Goal: Task Accomplishment & Management: Use online tool/utility

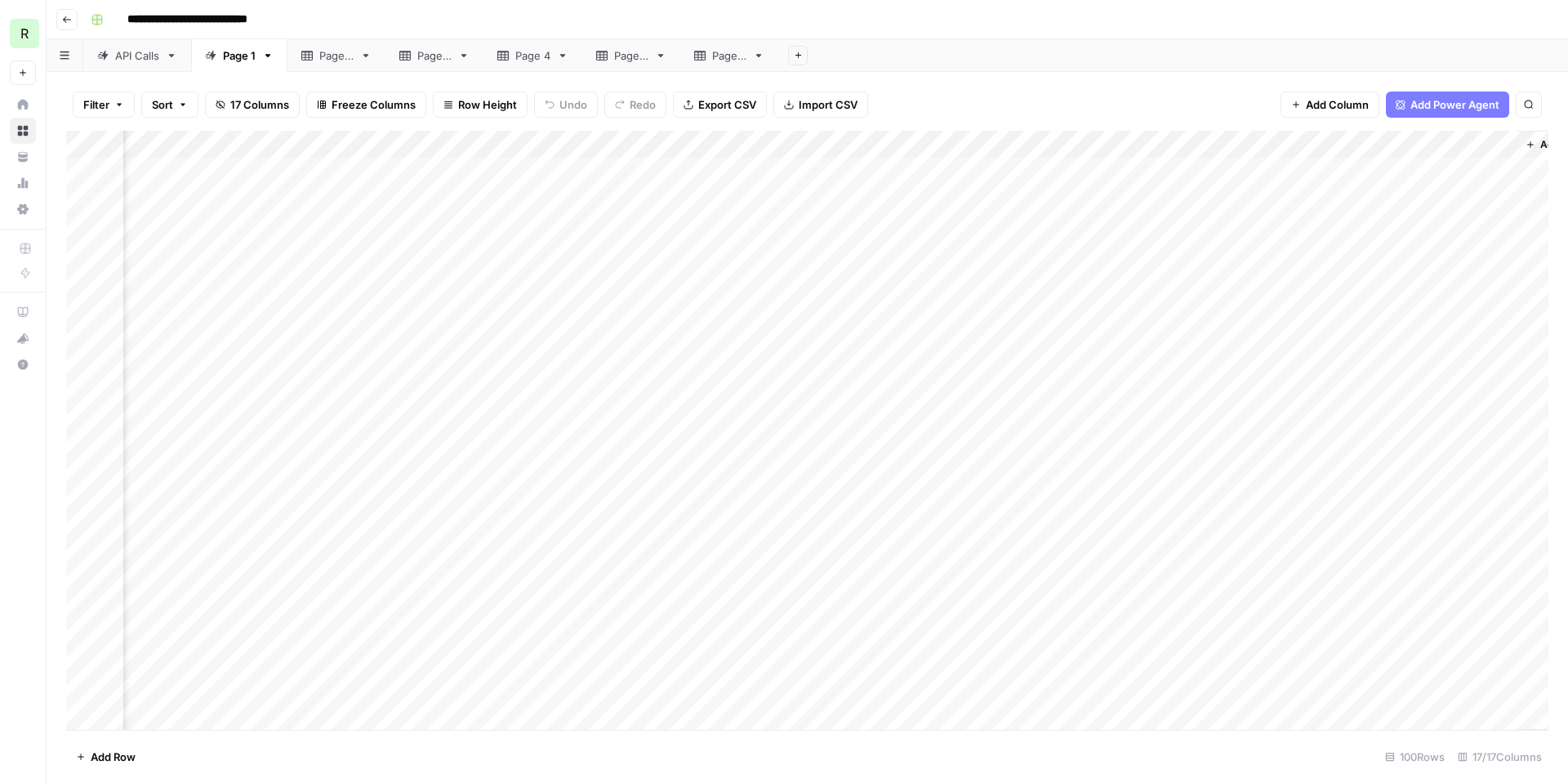
scroll to position [0, 1198]
click at [981, 142] on div "Add Column" at bounding box center [806, 430] width 1482 height 599
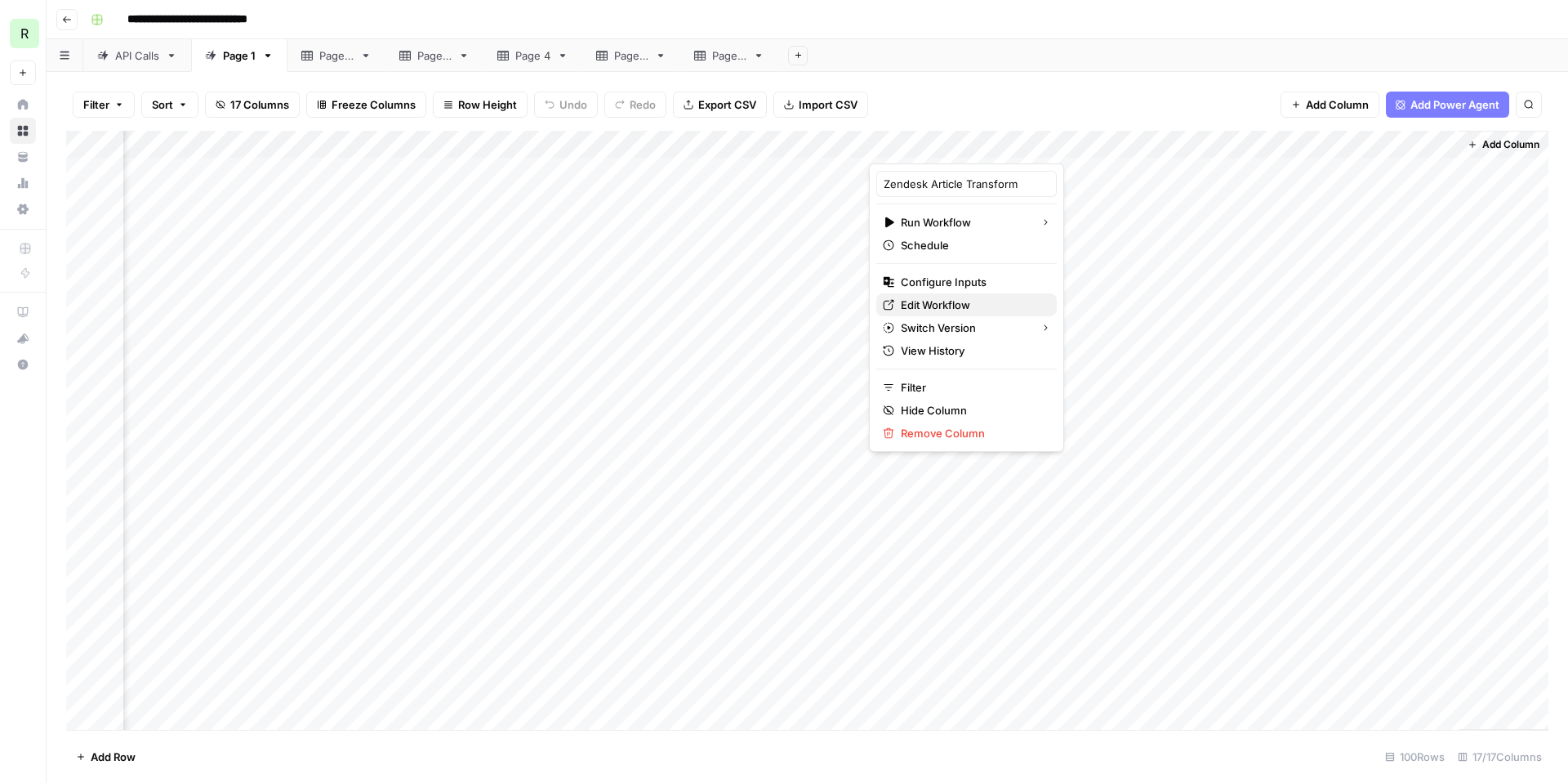
click at [963, 299] on span "Edit Workflow" at bounding box center [972, 304] width 143 height 16
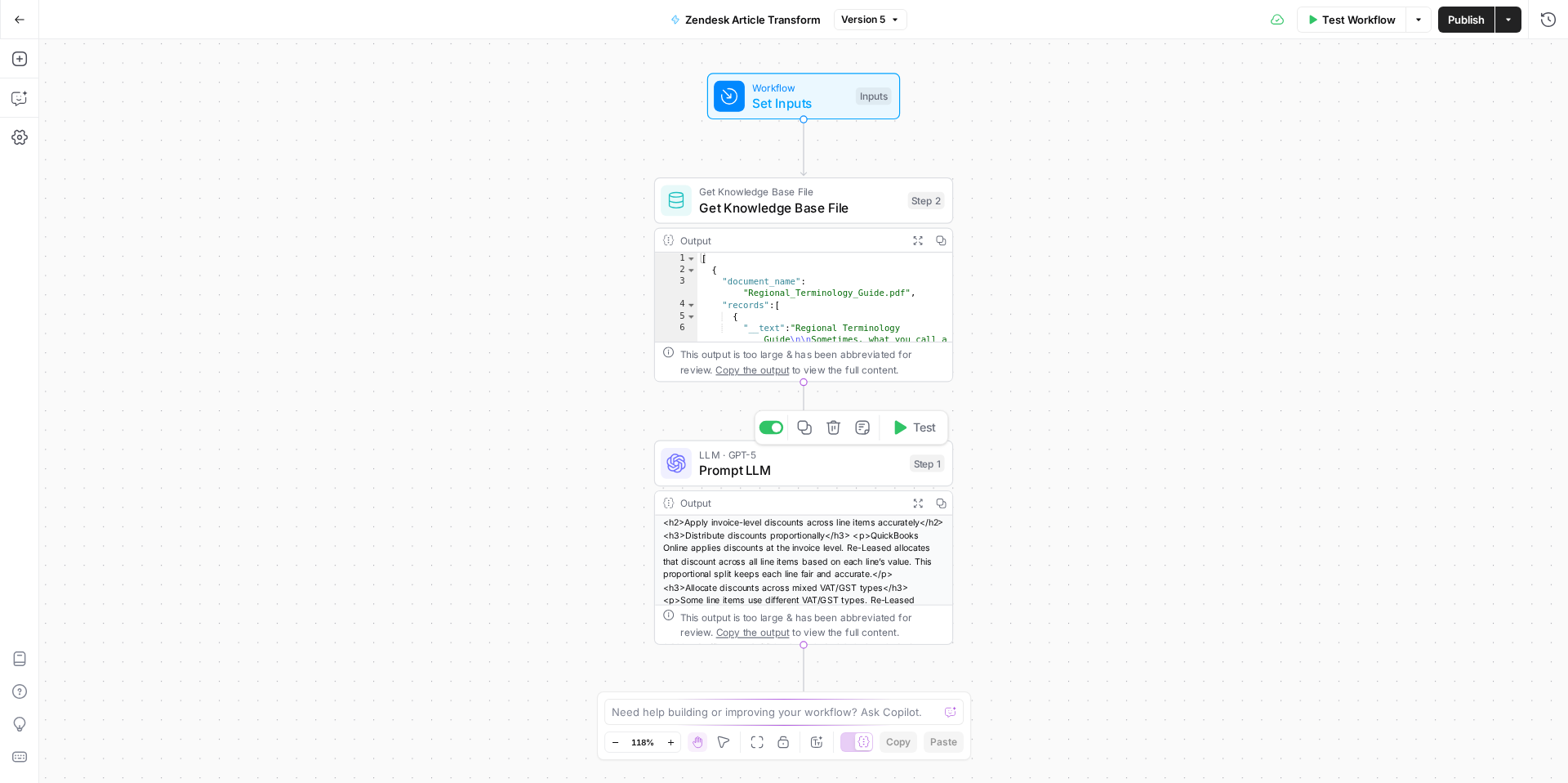
click at [839, 468] on span "Prompt LLM" at bounding box center [800, 469] width 203 height 20
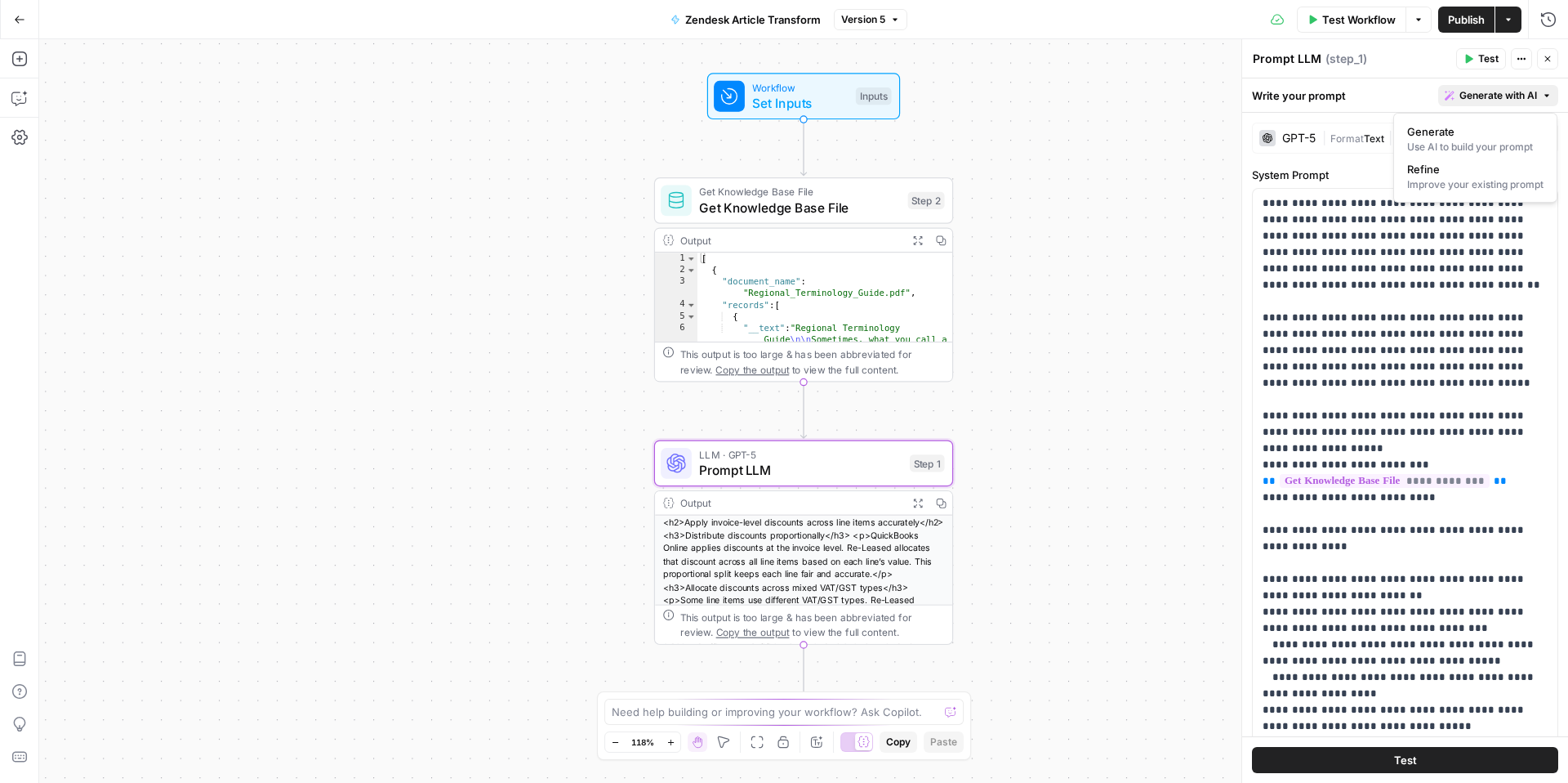
click at [1549, 98] on icon "button" at bounding box center [1546, 96] width 9 height 9
click at [1504, 172] on span "Refine" at bounding box center [1471, 168] width 129 height 16
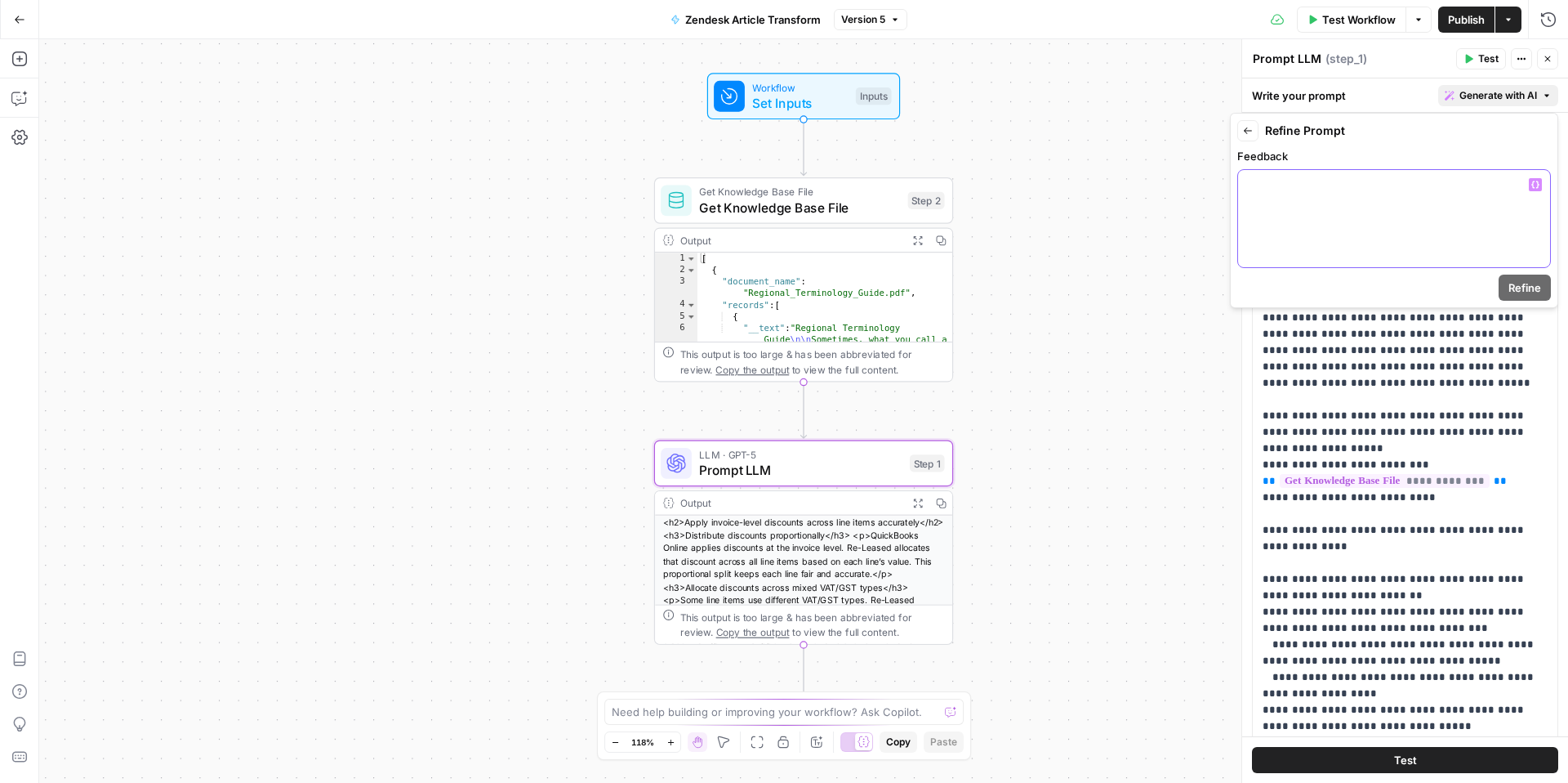
click at [1418, 192] on p at bounding box center [1394, 184] width 293 height 16
click at [1482, 186] on p "**********" at bounding box center [1394, 184] width 293 height 16
click at [1375, 221] on p "**********" at bounding box center [1394, 201] width 293 height 49
click at [1522, 286] on span "Refine" at bounding box center [1524, 287] width 33 height 16
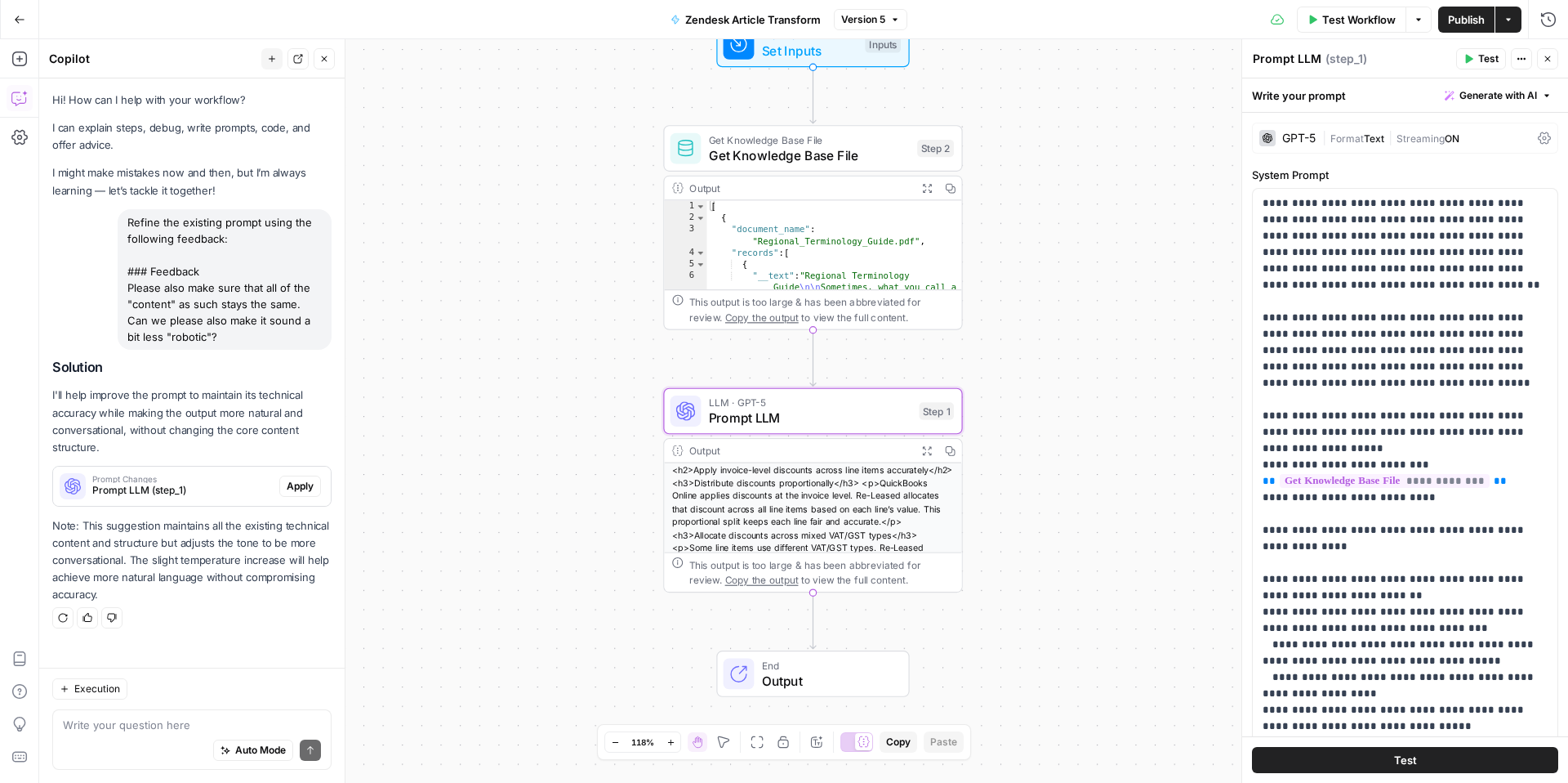
click at [298, 491] on span "Apply" at bounding box center [299, 486] width 27 height 15
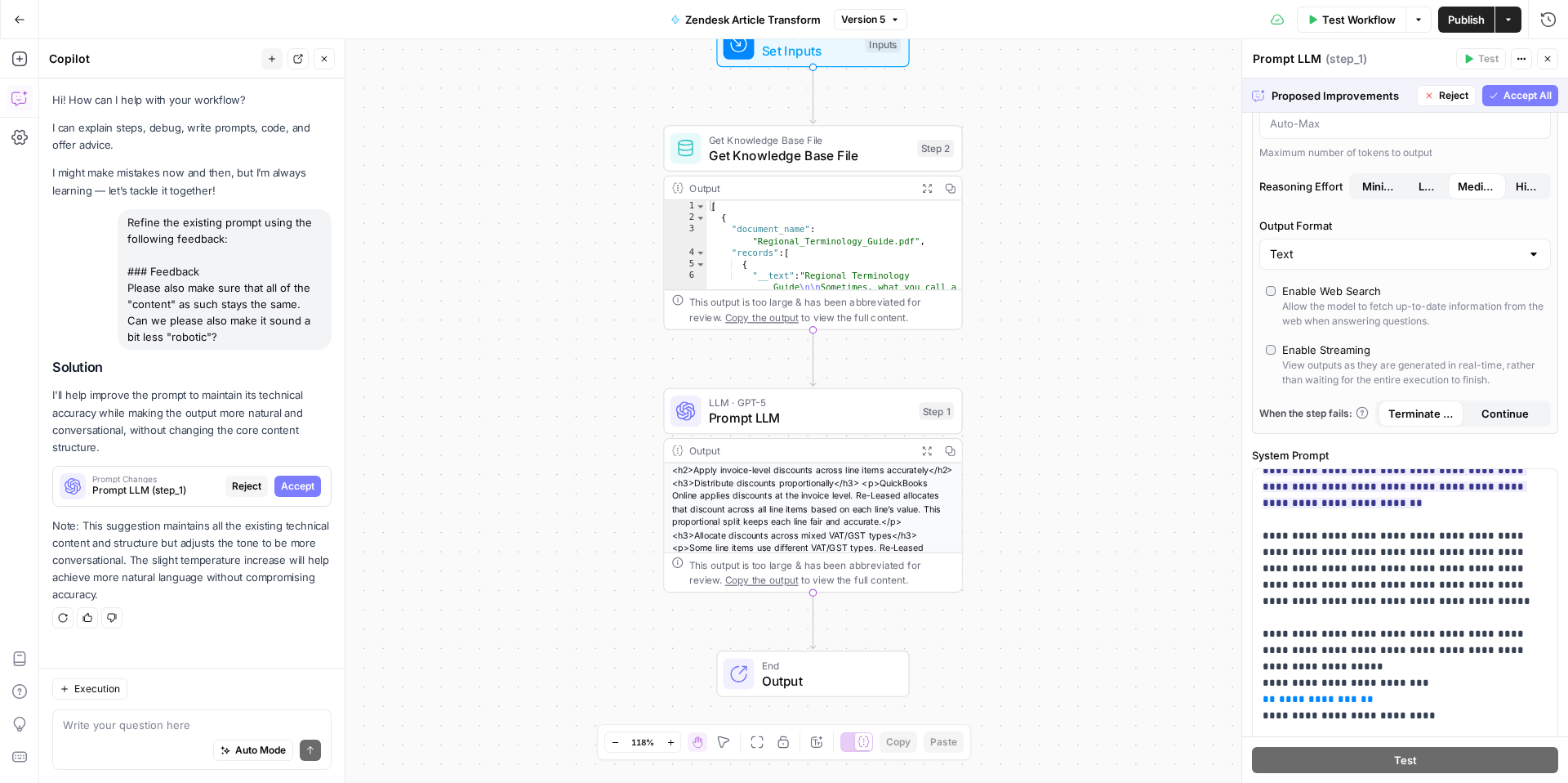
scroll to position [274, 0]
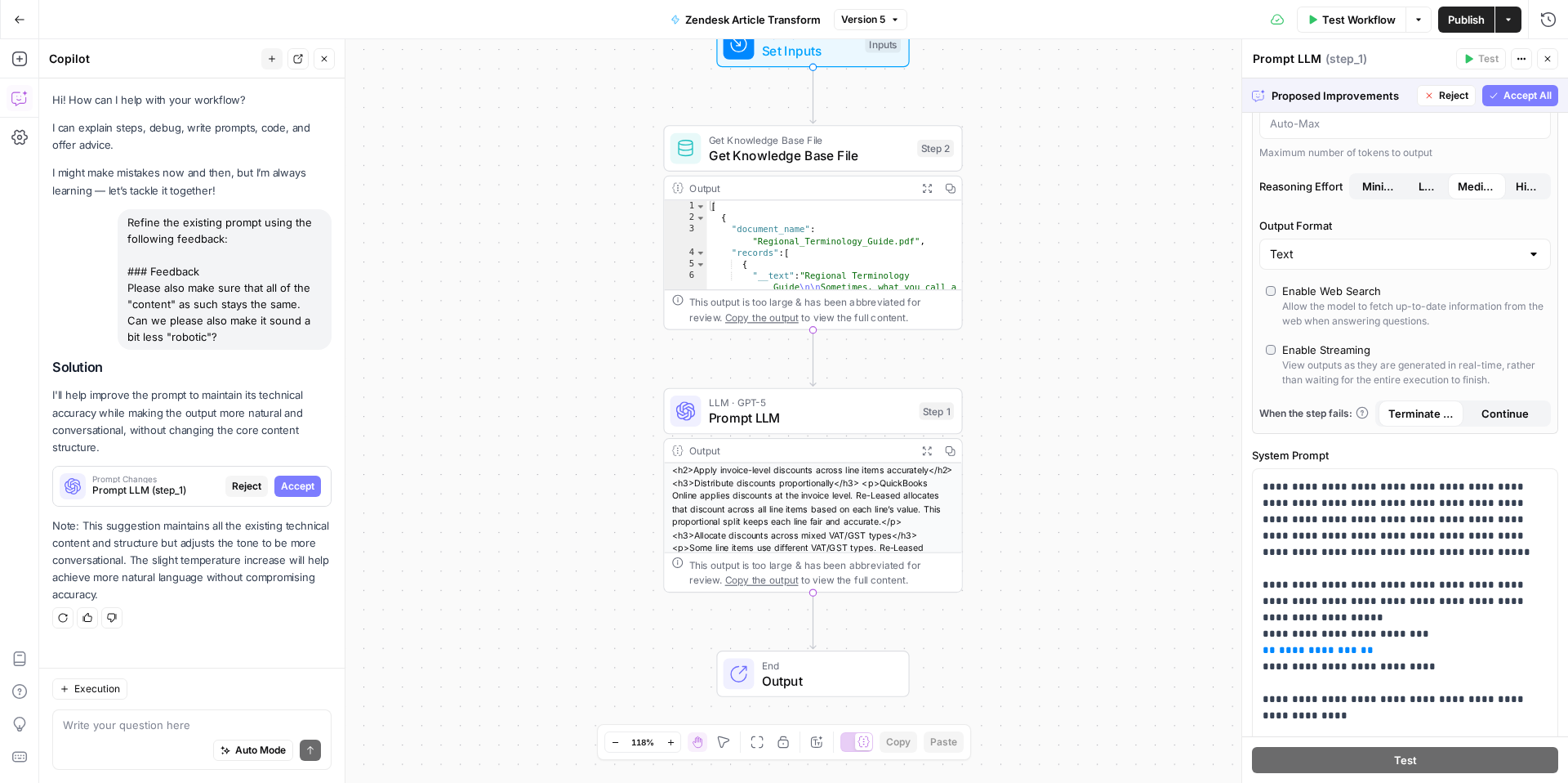
click at [1515, 98] on span "Accept All" at bounding box center [1527, 96] width 48 height 15
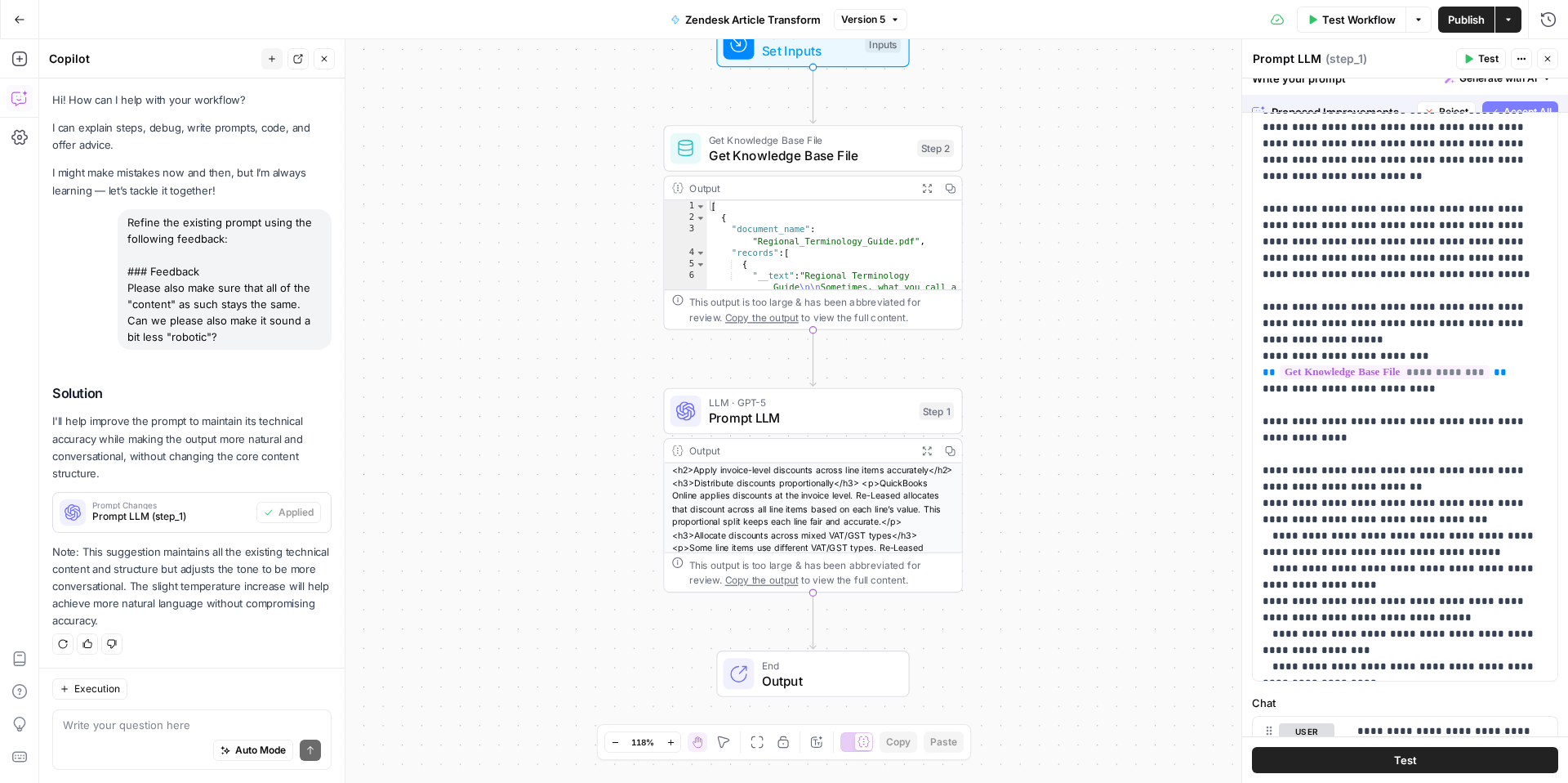
scroll to position [0, 0]
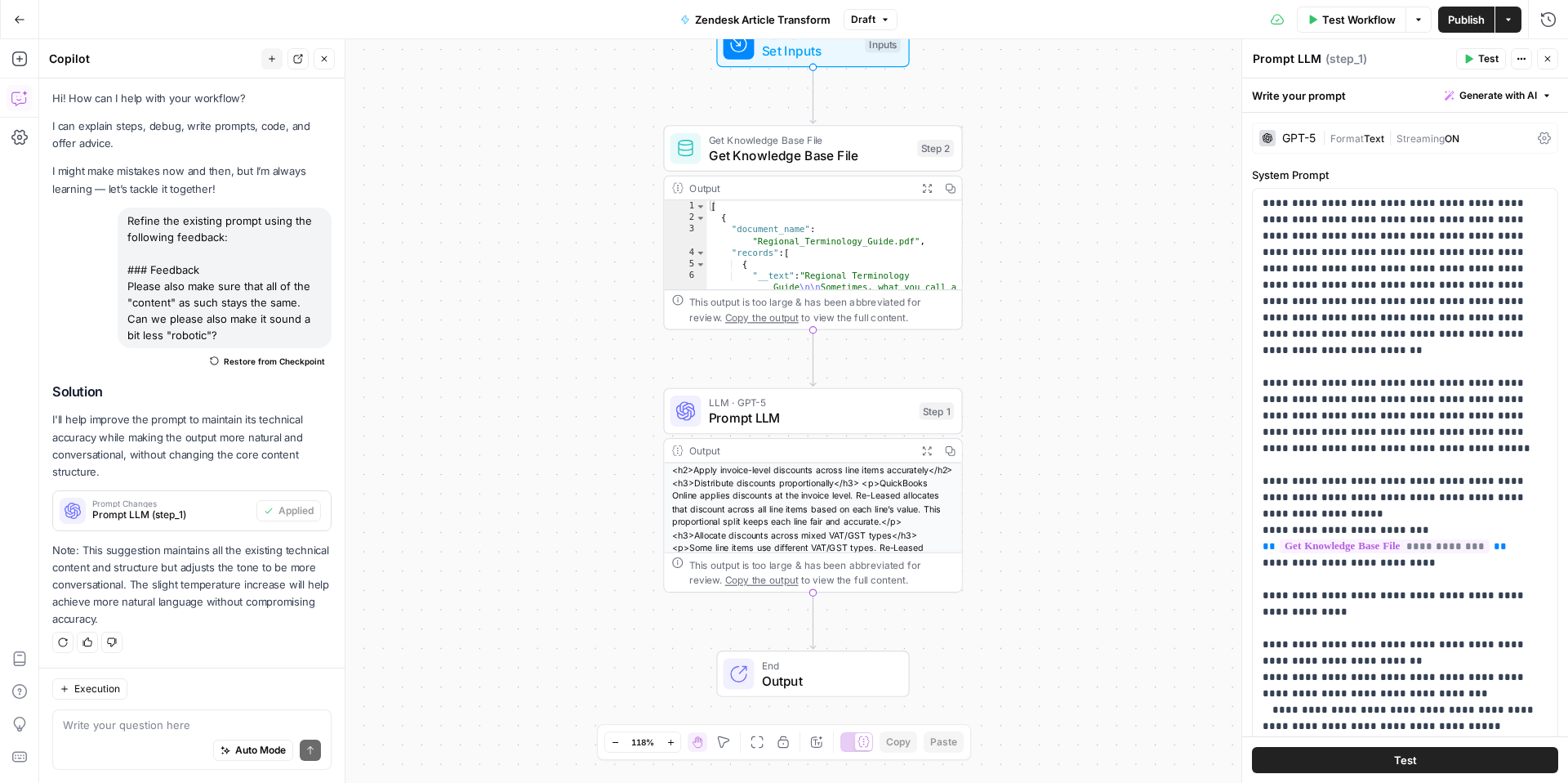
click at [1464, 55] on icon "button" at bounding box center [1468, 58] width 9 height 9
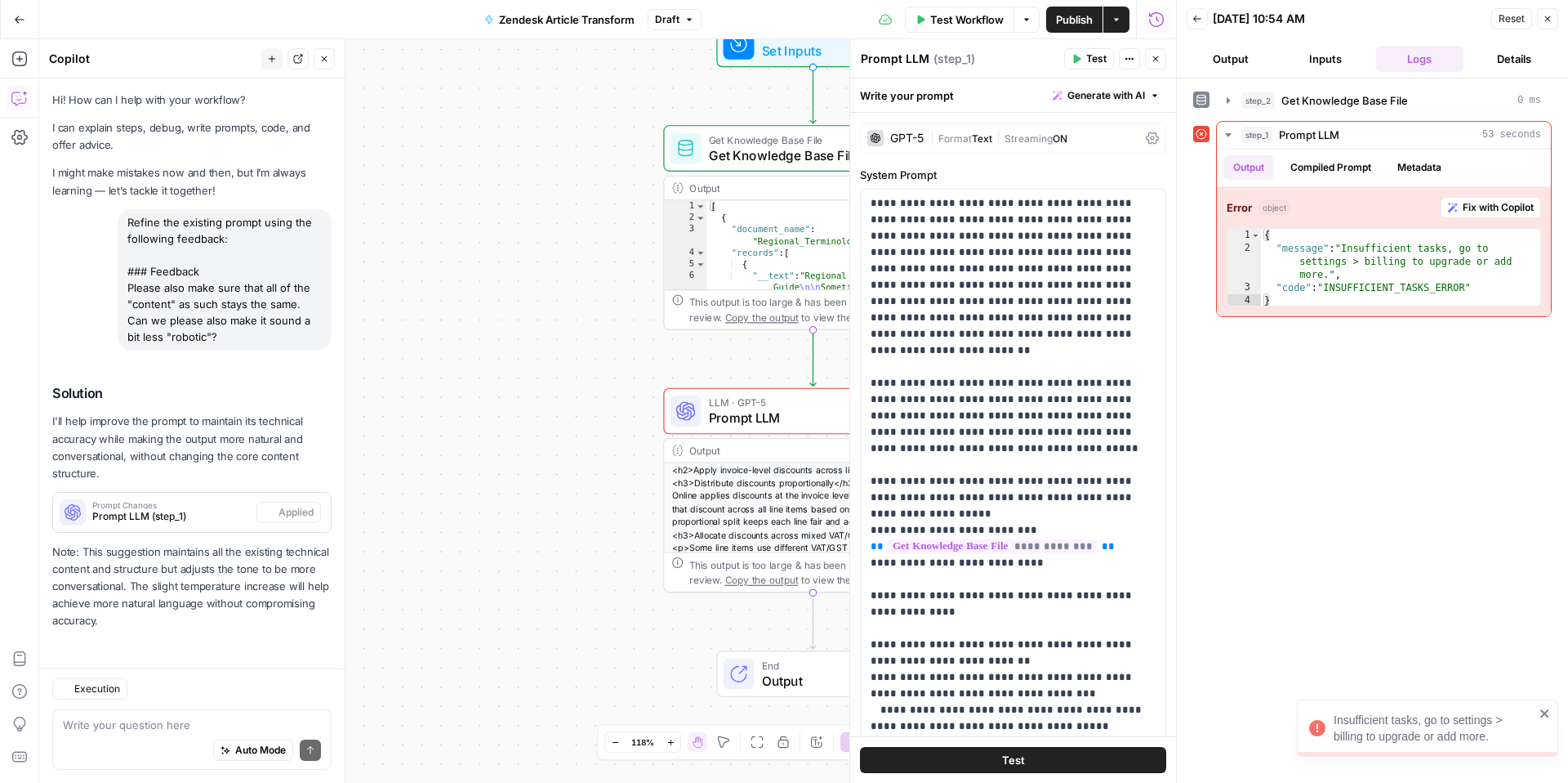
scroll to position [2, 0]
click at [1094, 61] on span "Test" at bounding box center [1096, 59] width 21 height 15
